Goal: Task Accomplishment & Management: Manage account settings

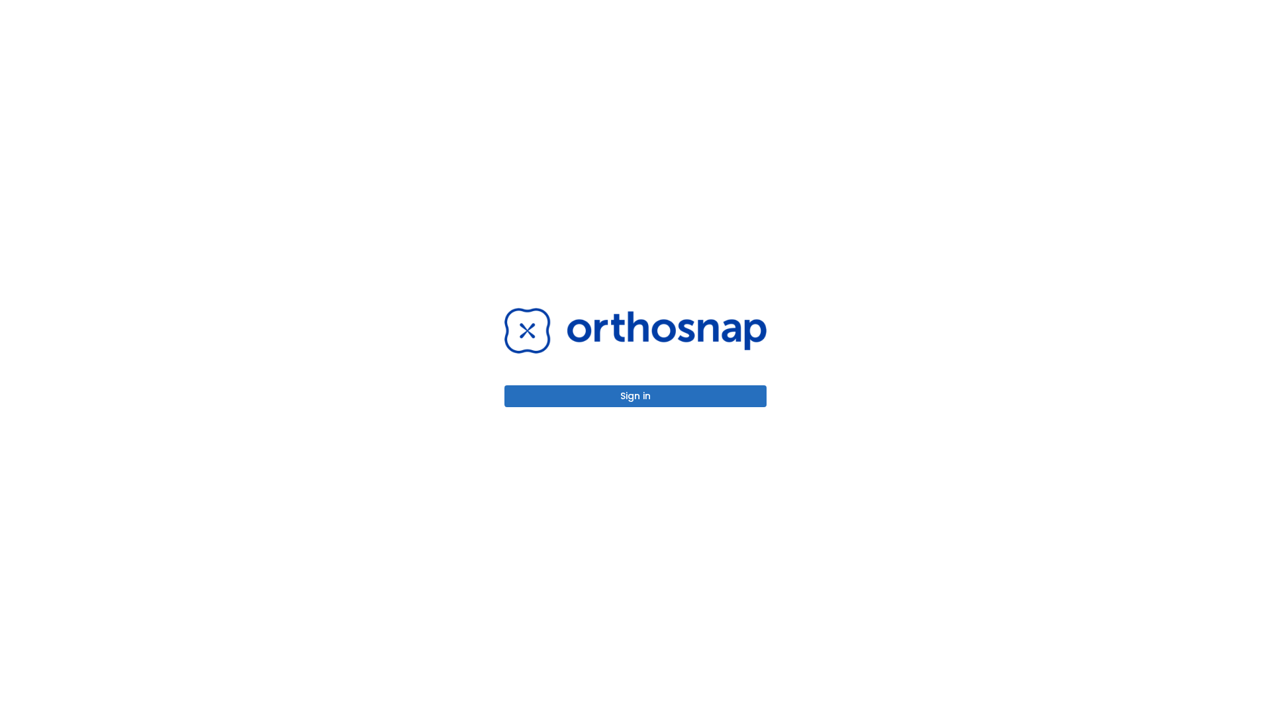
click at [636, 396] on button "Sign in" at bounding box center [636, 396] width 262 height 22
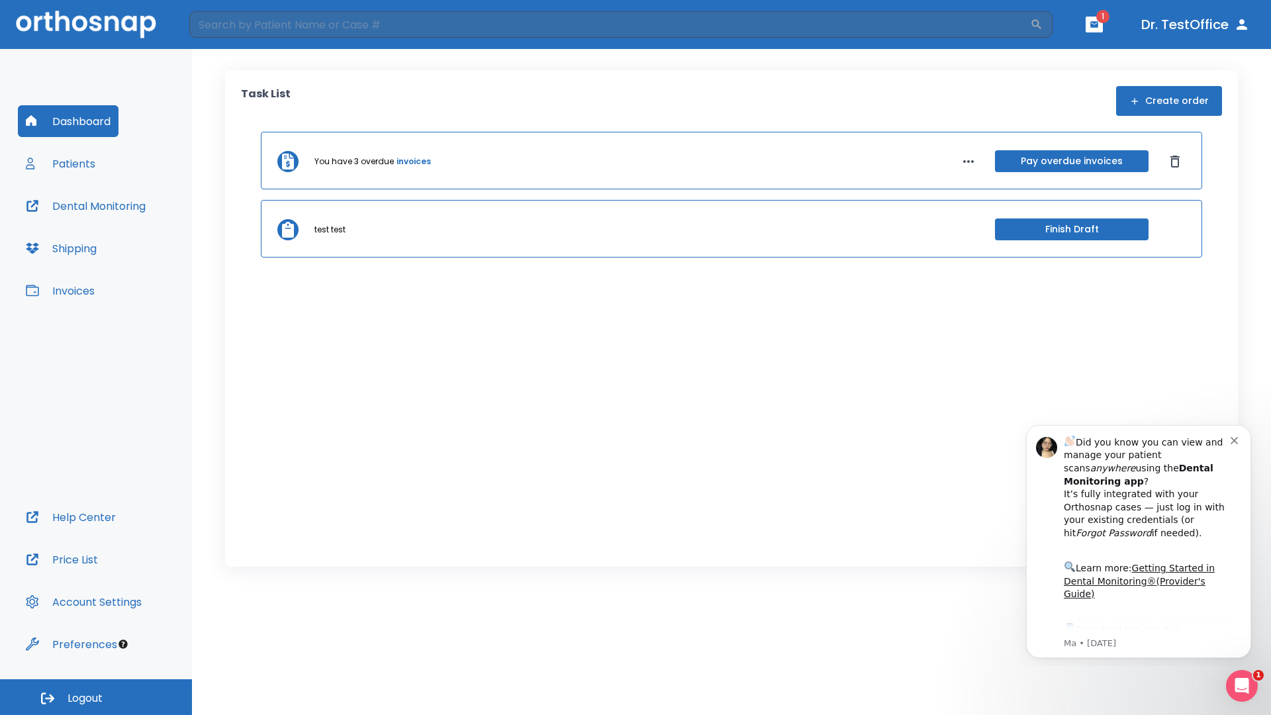
click at [96, 697] on span "Logout" at bounding box center [85, 698] width 35 height 15
